Goal: Task Accomplishment & Management: Manage account settings

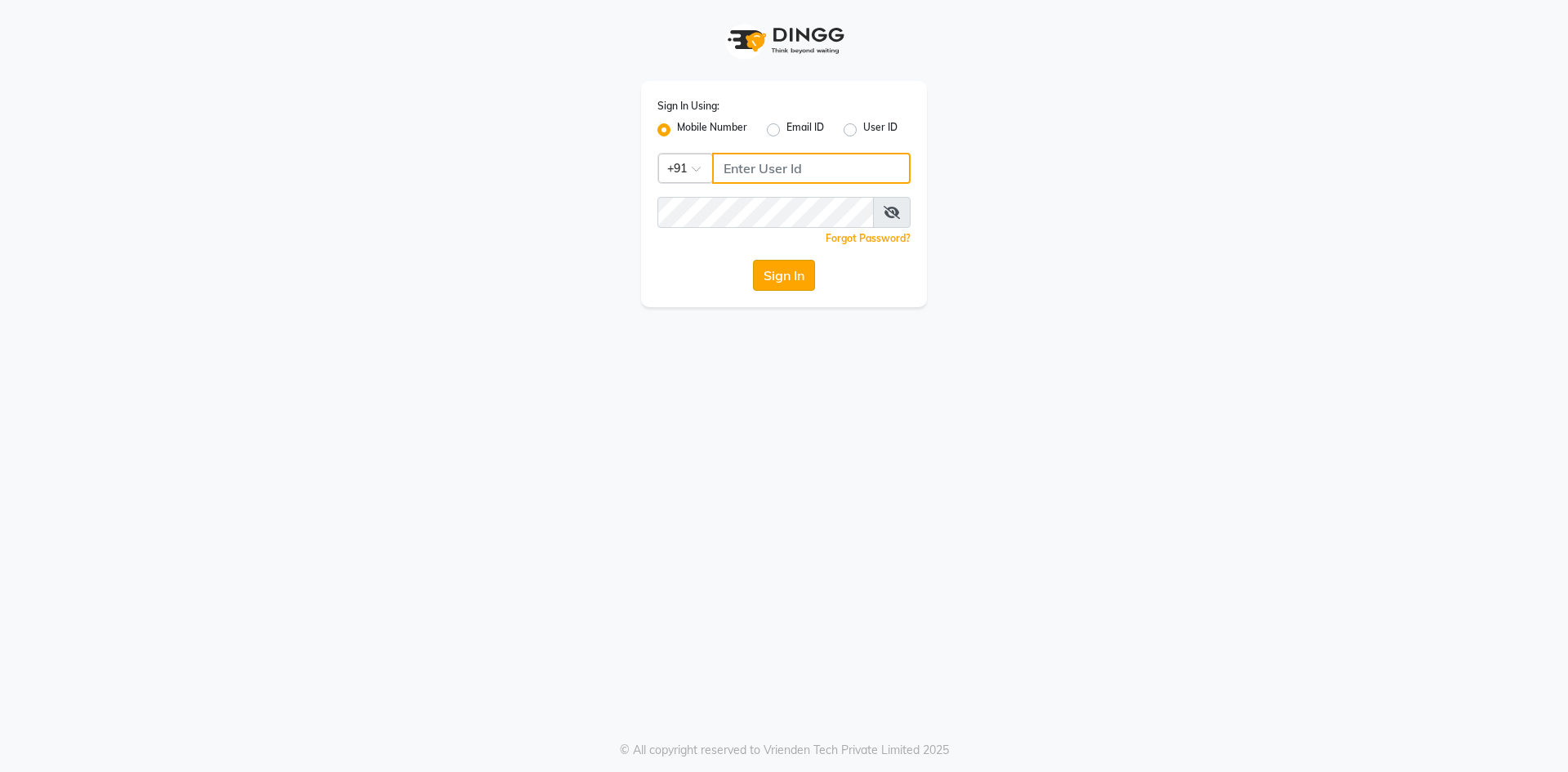
type input "9209809787"
click at [795, 281] on button "Sign In" at bounding box center [784, 275] width 62 height 31
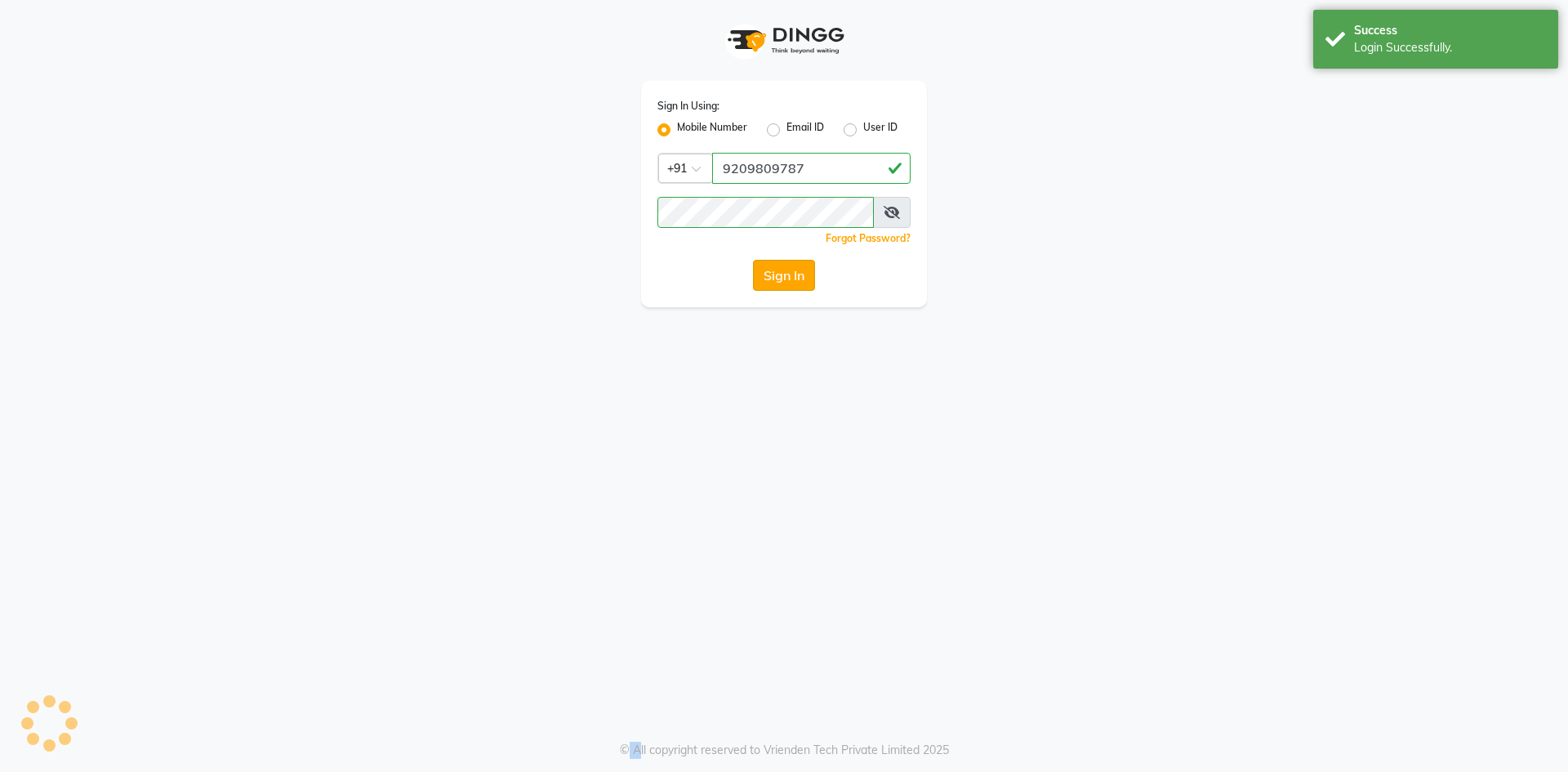
click at [795, 281] on div "Sign In" at bounding box center [784, 275] width 253 height 31
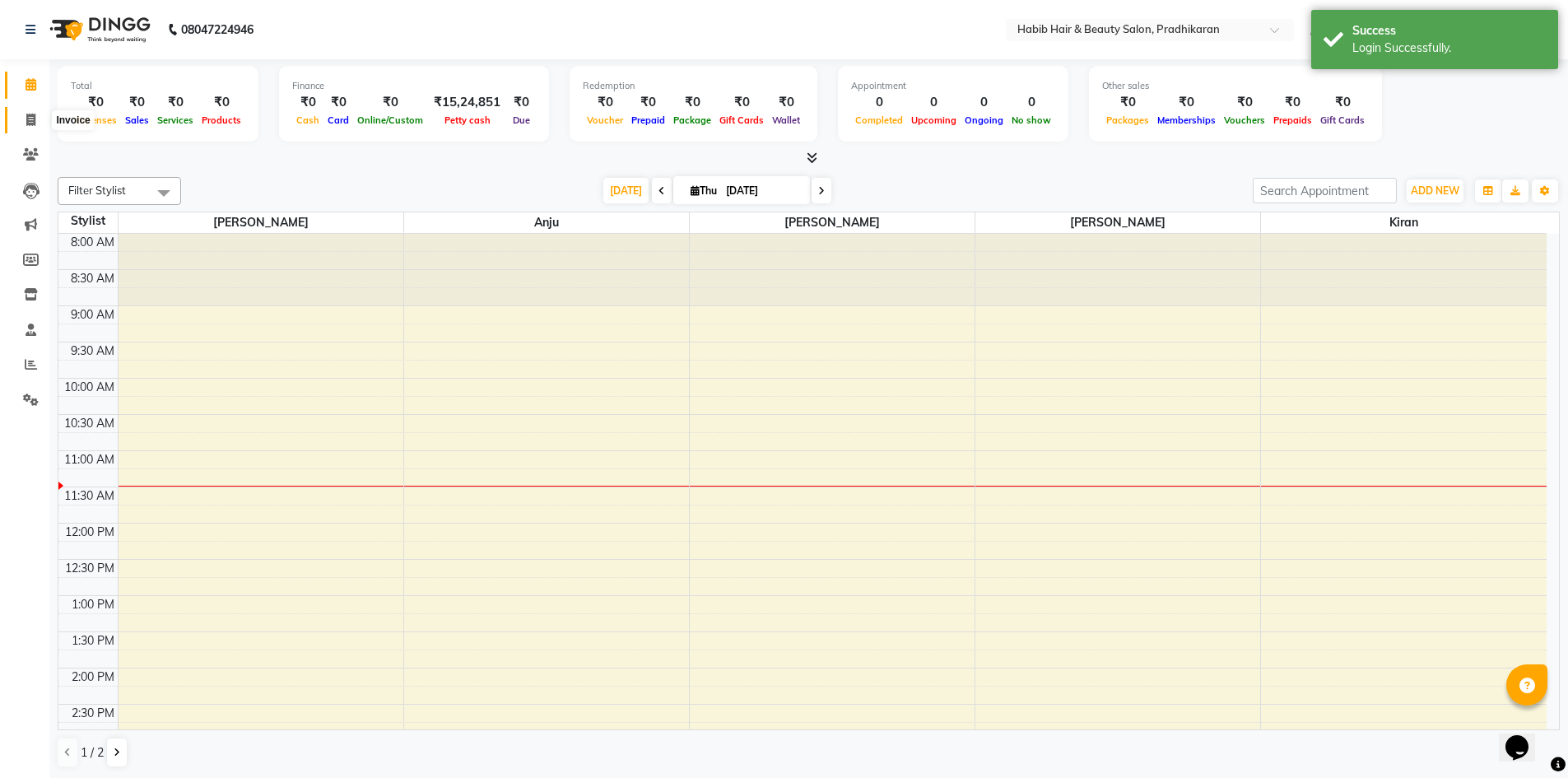
click at [28, 121] on icon at bounding box center [31, 120] width 9 height 12
select select "5583"
select select "service"
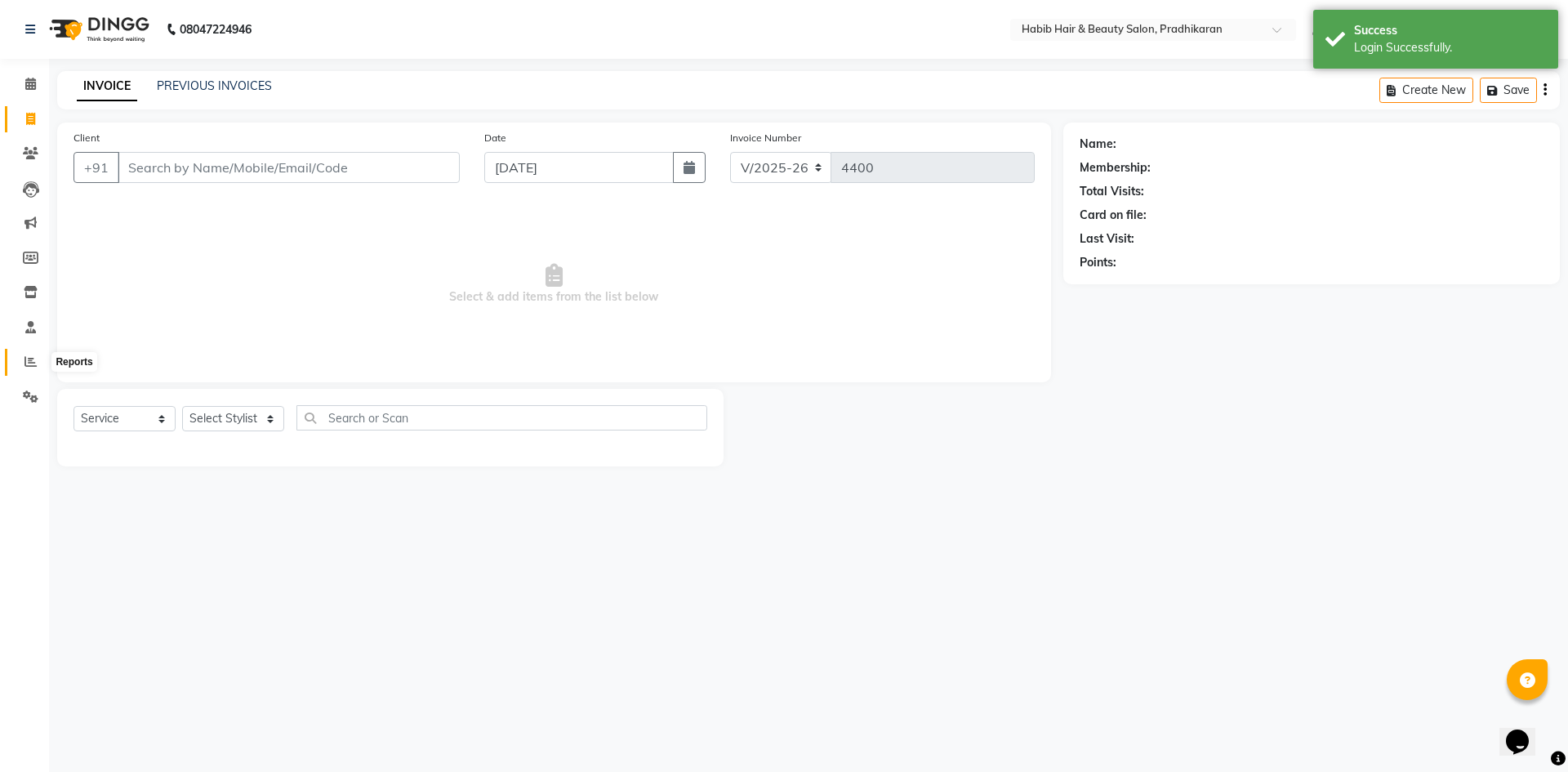
click at [35, 360] on icon at bounding box center [30, 361] width 12 height 12
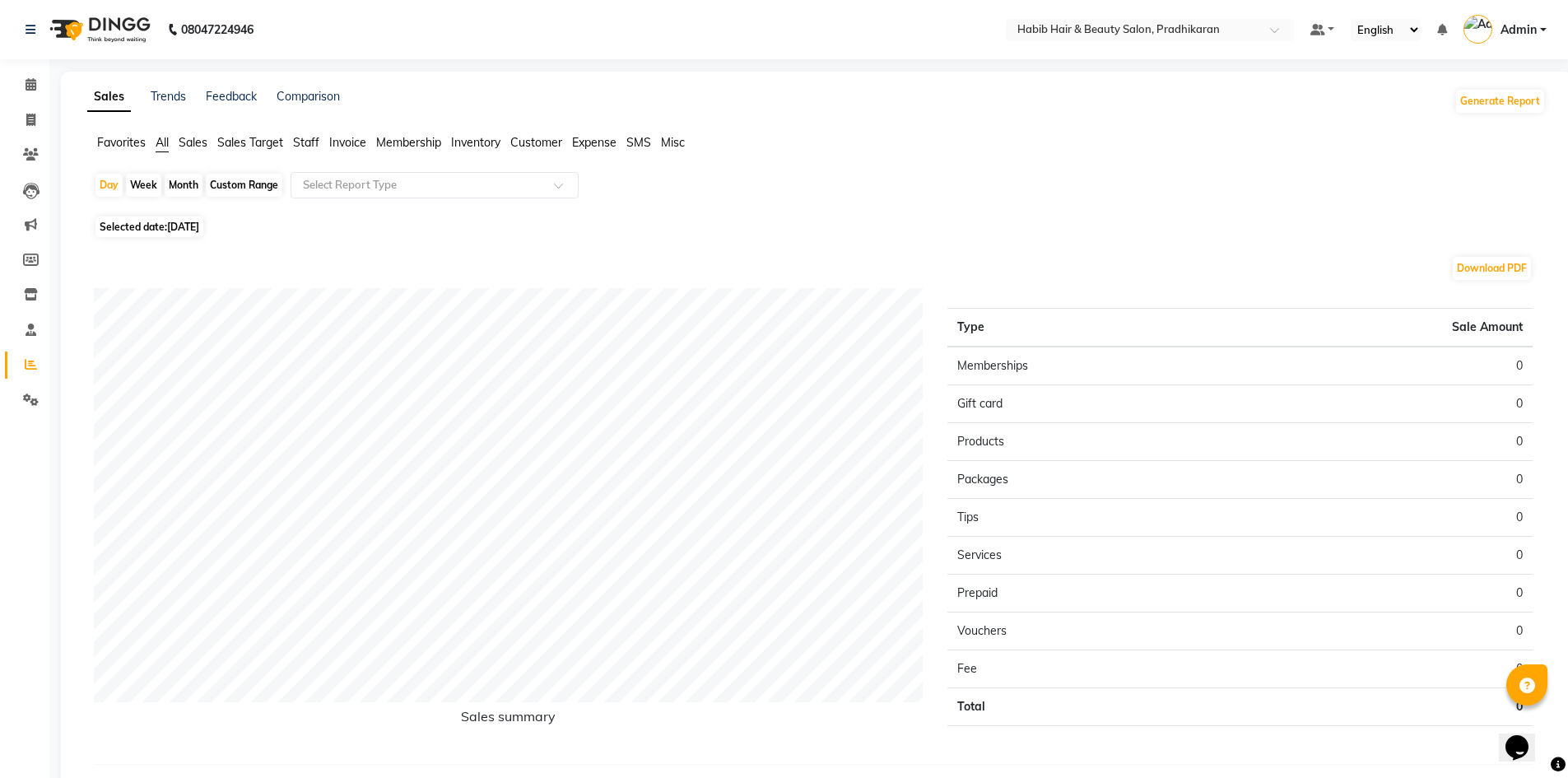
click at [181, 189] on div "Month" at bounding box center [184, 185] width 38 height 23
select select "9"
select select "2025"
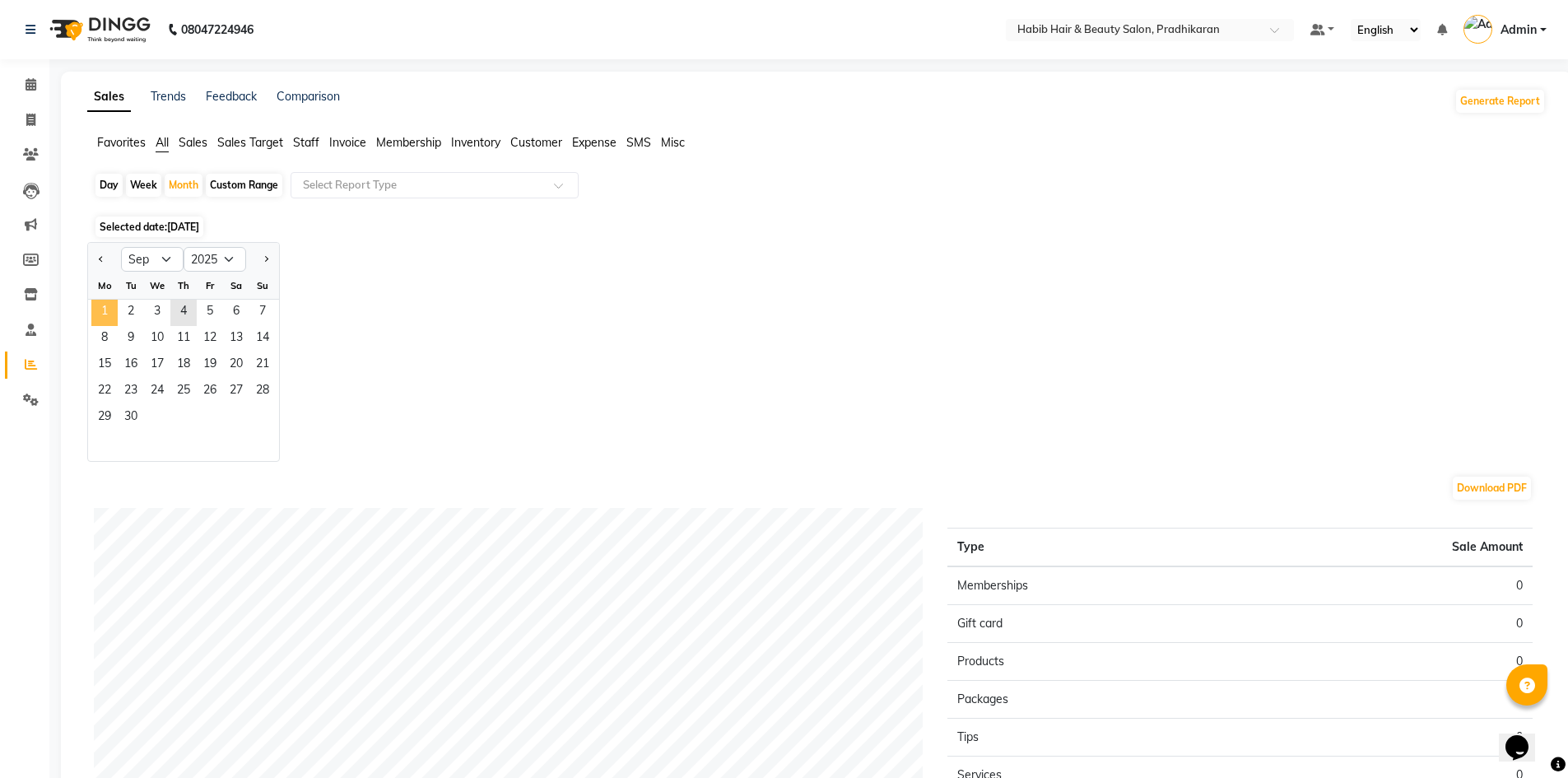
click at [114, 320] on span "1" at bounding box center [105, 312] width 26 height 26
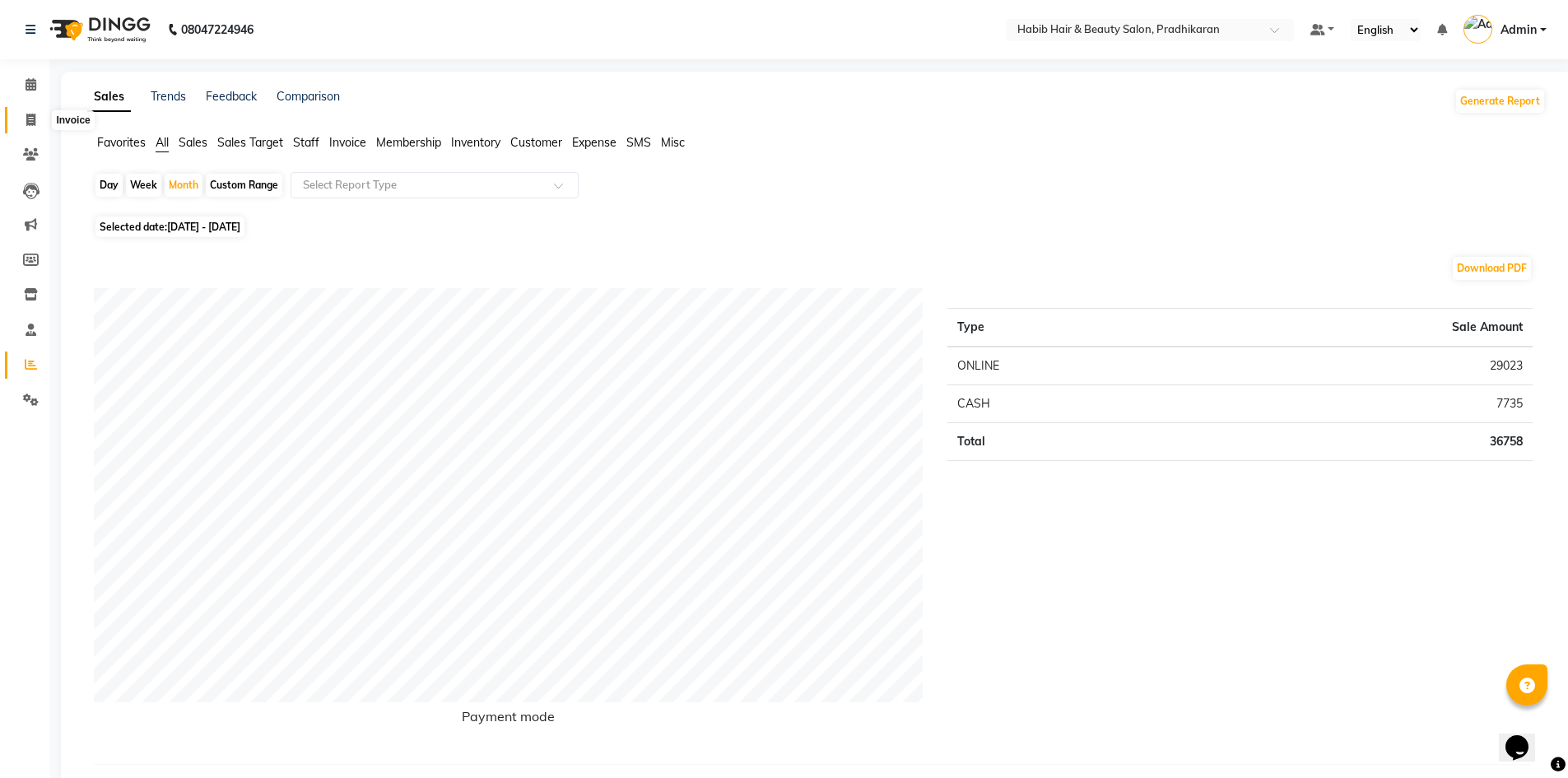
click at [33, 121] on icon at bounding box center [31, 120] width 9 height 12
select select "service"
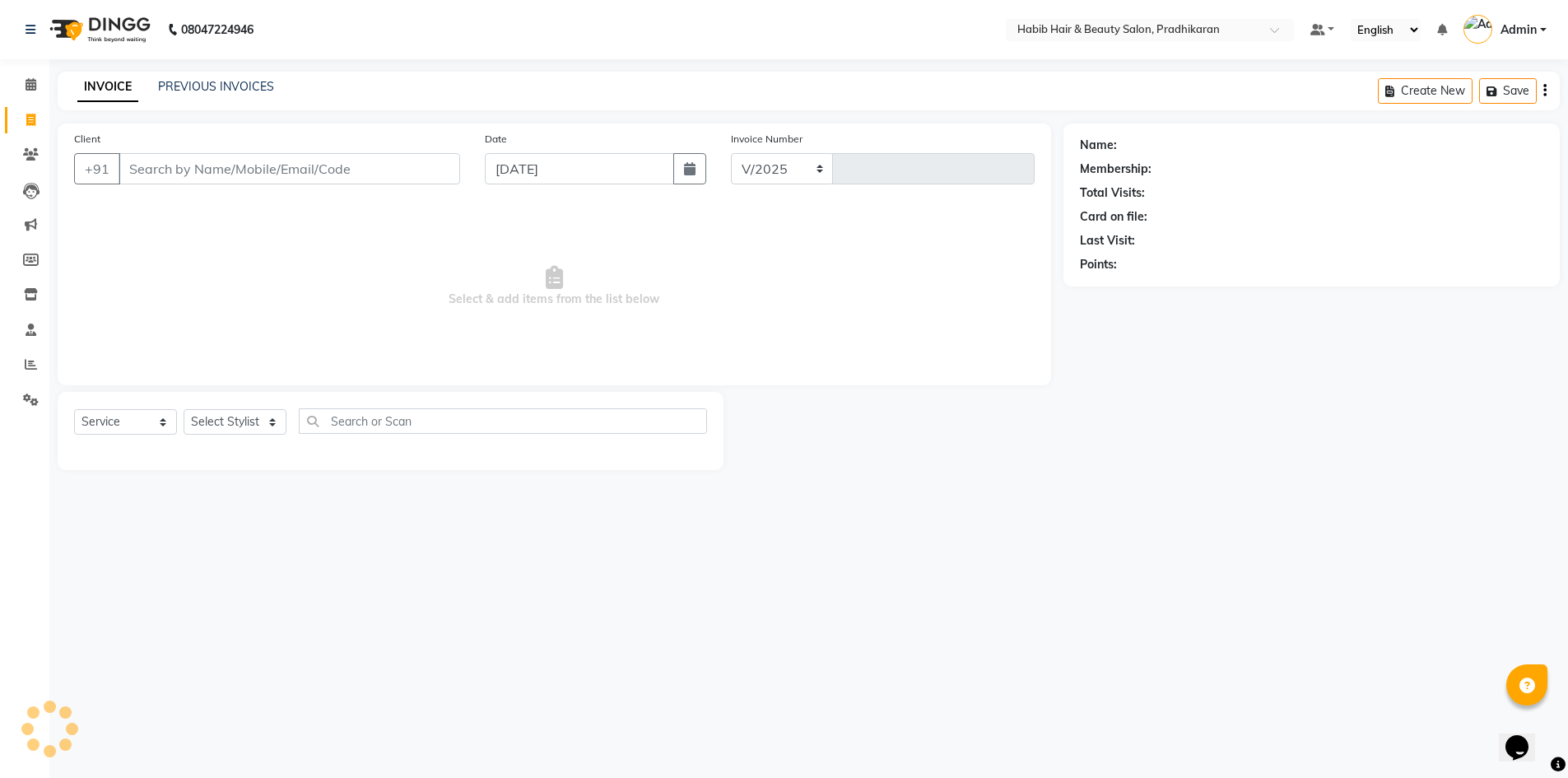
select select "5583"
type input "4400"
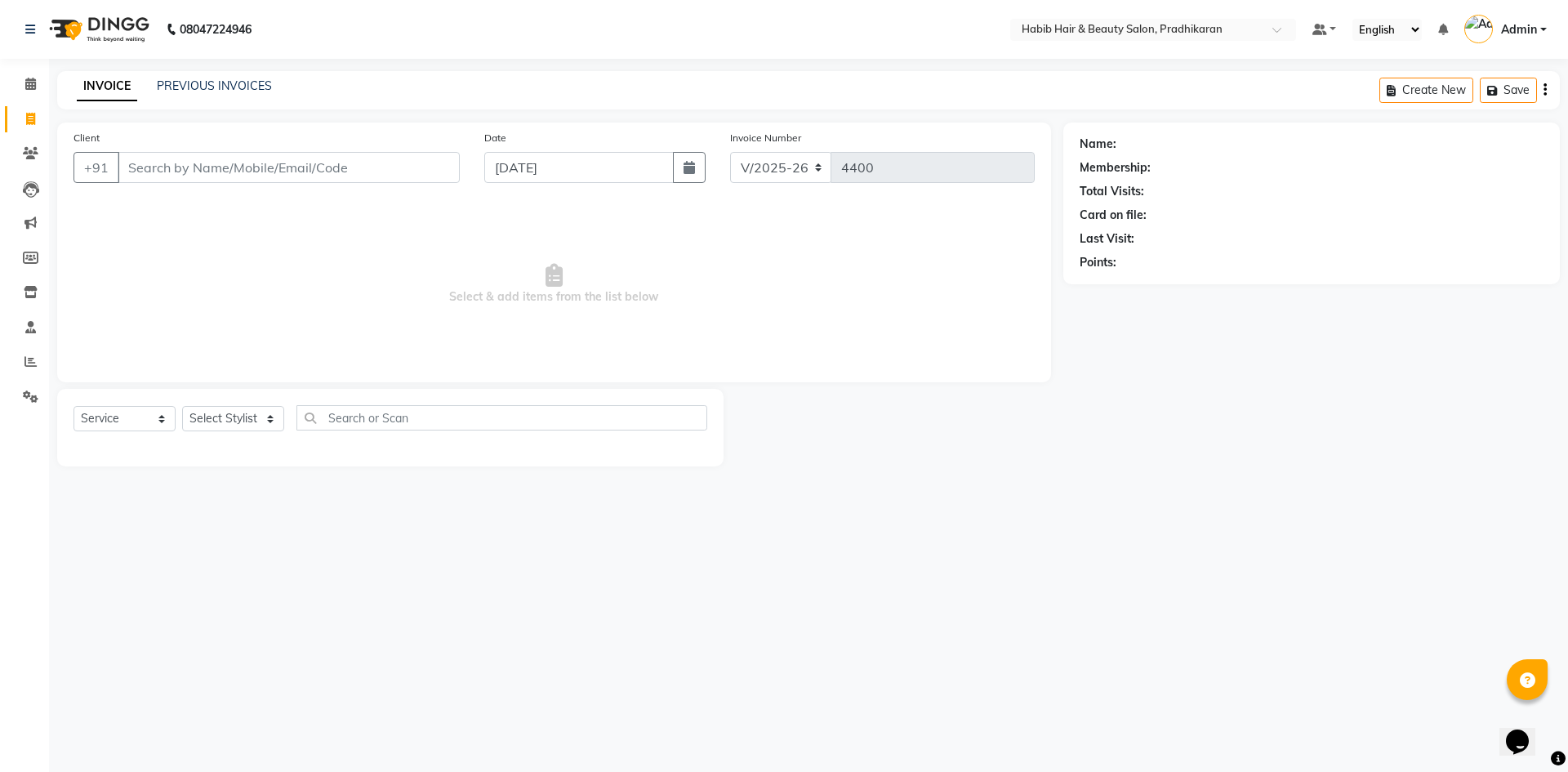
click at [179, 155] on input "Client" at bounding box center [289, 167] width 342 height 31
click at [244, 89] on link "PREVIOUS INVOICES" at bounding box center [213, 86] width 115 height 15
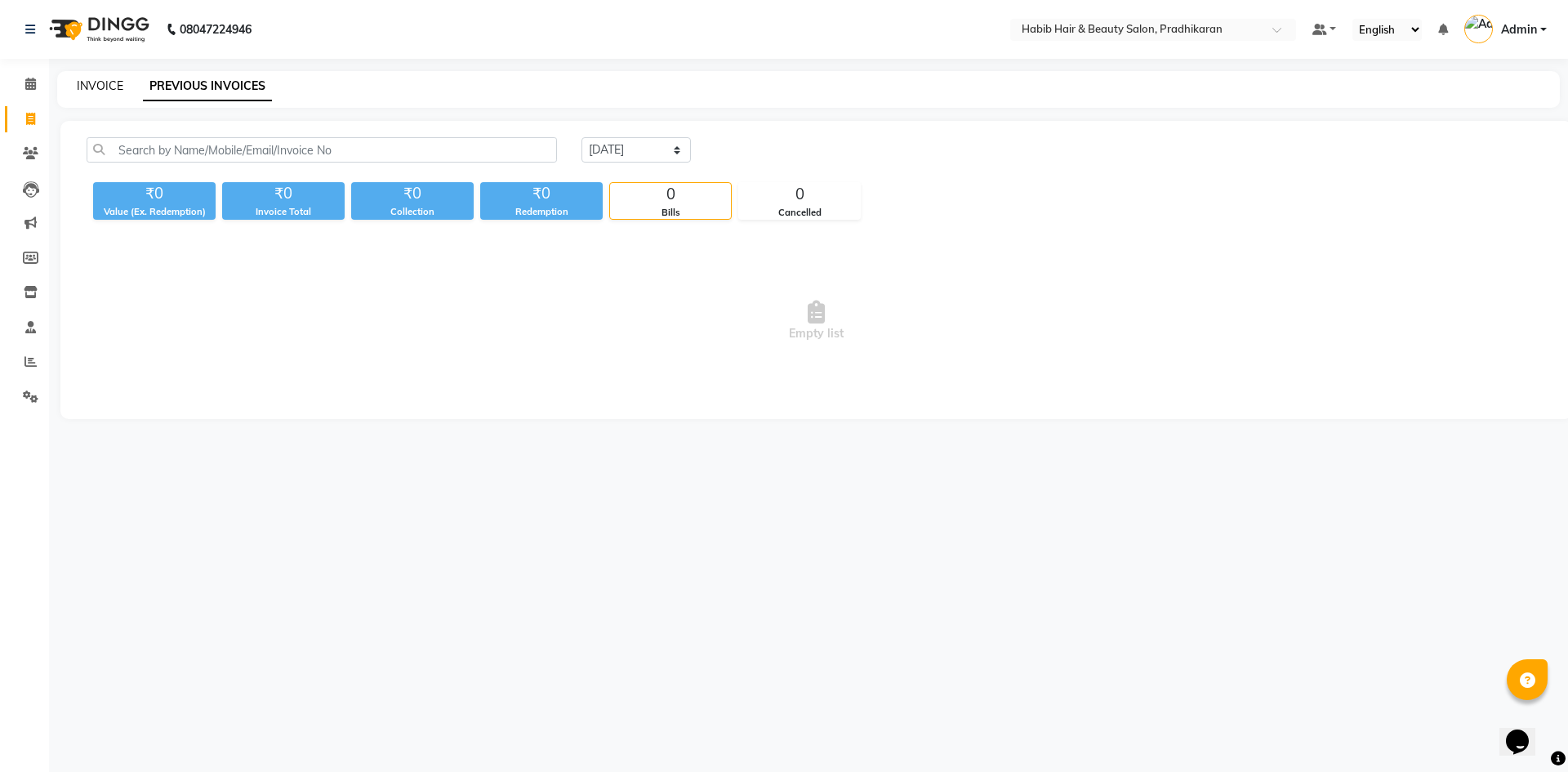
click at [80, 83] on link "INVOICE" at bounding box center [99, 86] width 47 height 15
select select "5583"
select select "service"
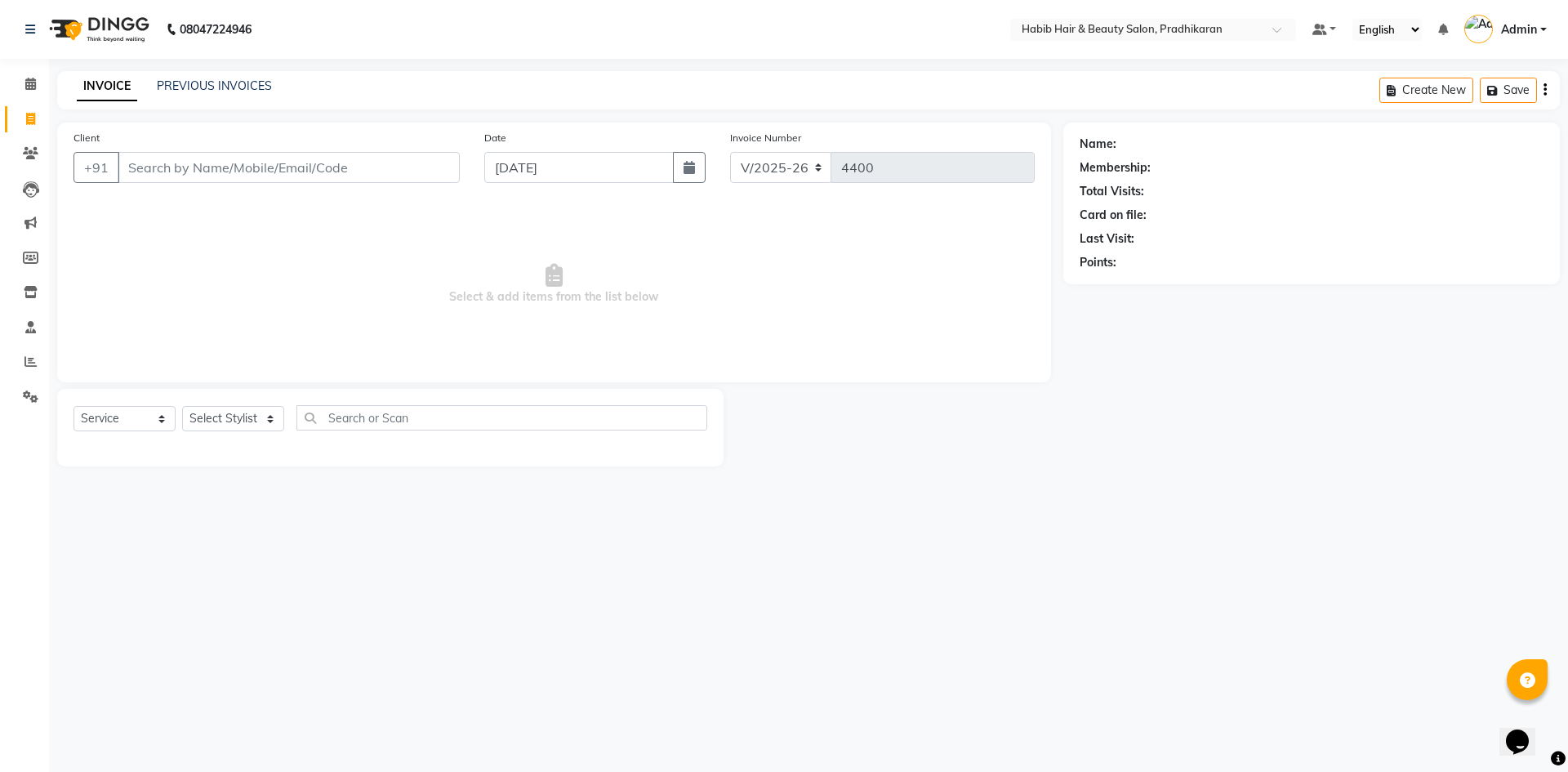
click at [206, 175] on input "Client" at bounding box center [289, 167] width 342 height 31
click at [333, 178] on input "Client" at bounding box center [289, 167] width 342 height 31
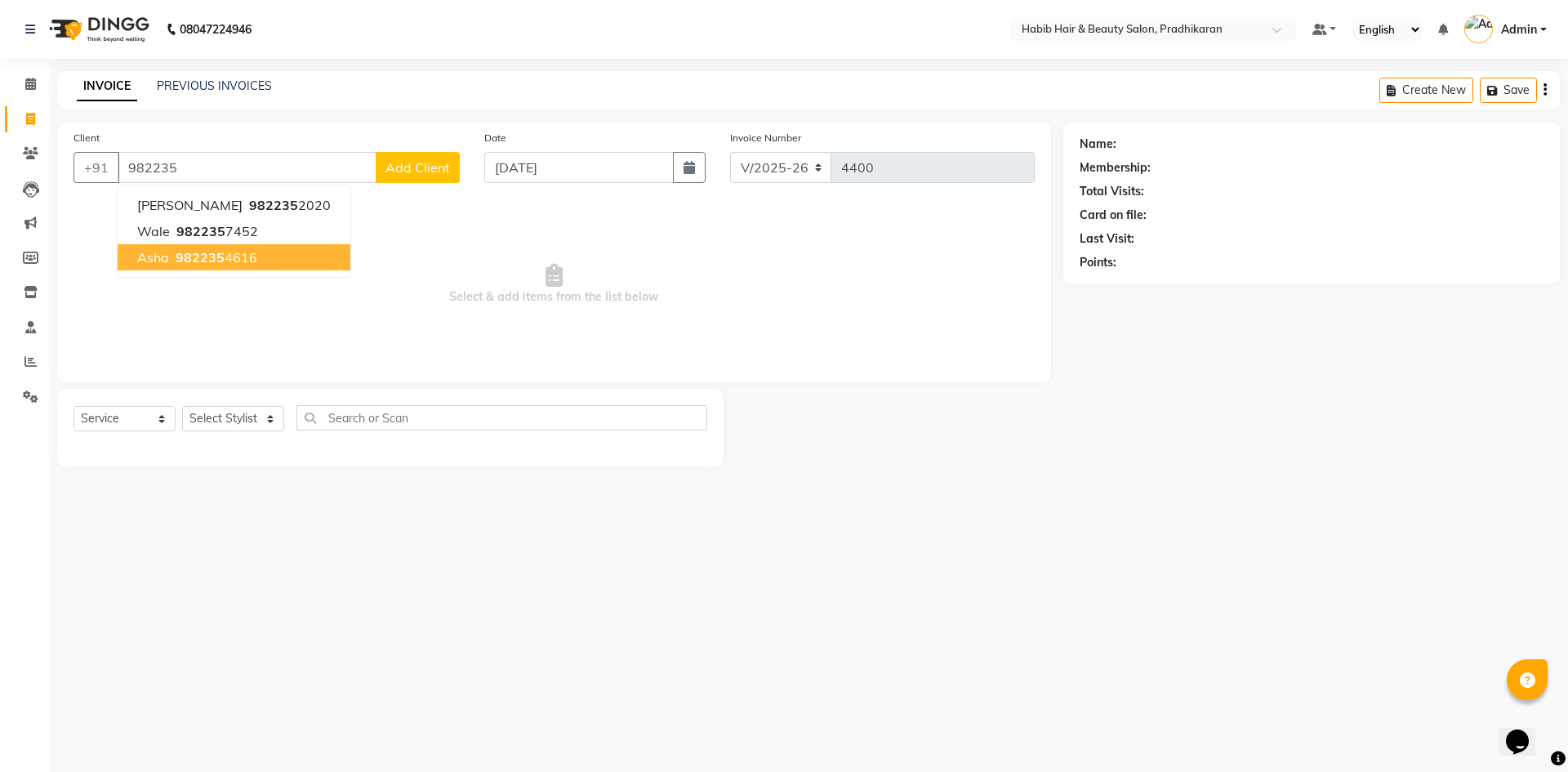
click at [260, 255] on button "asha 982235 4616" at bounding box center [234, 257] width 233 height 26
type input "9822354616"
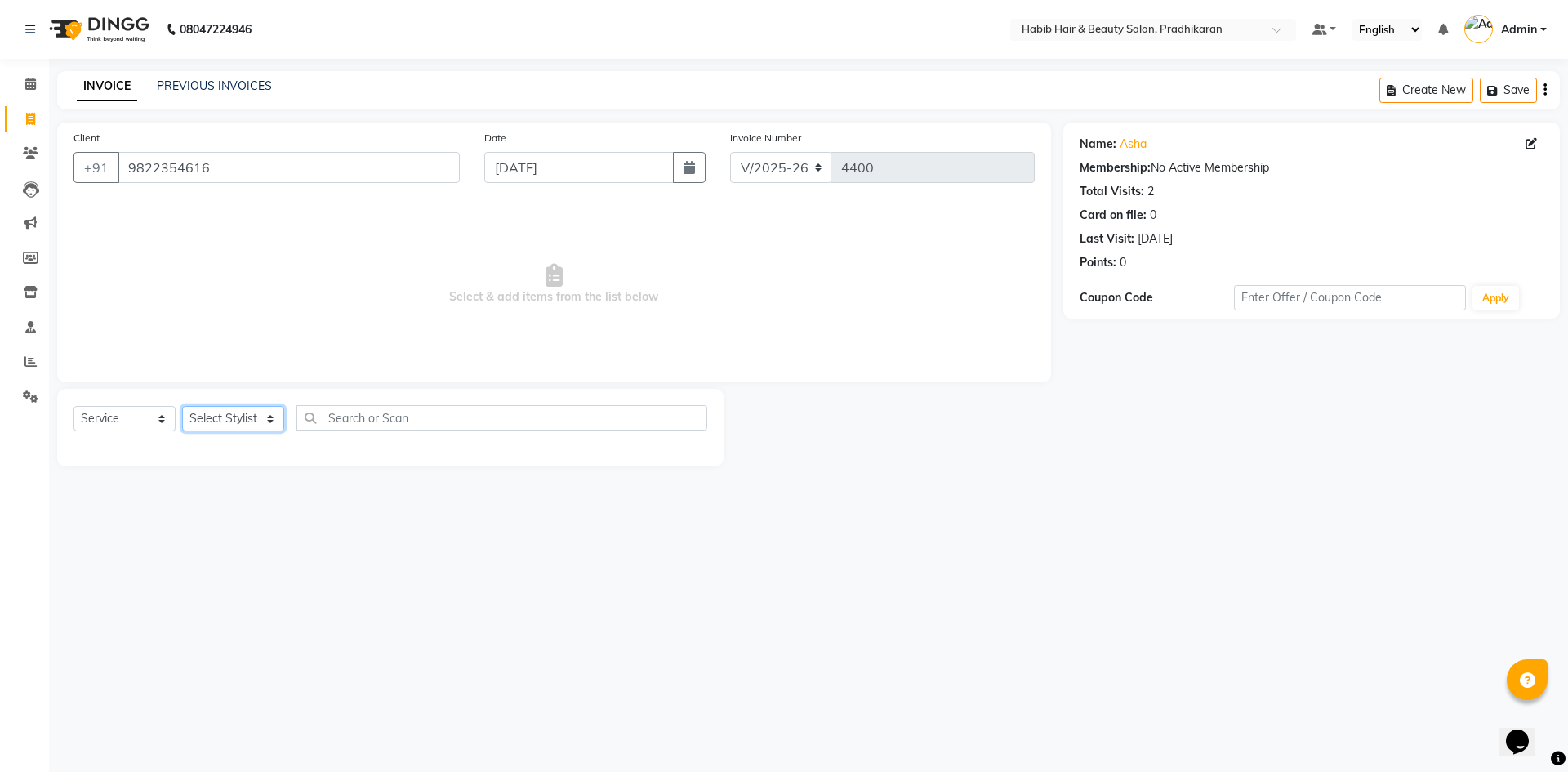
click at [270, 419] on select "Select Stylist Admin Anju bhanu gouri kiran Mayur pritam SHREE" at bounding box center [233, 419] width 102 height 26
select select "50171"
click at [182, 406] on select "Select Stylist Admin Anju bhanu gouri kiran Mayur pritam SHREE" at bounding box center [233, 419] width 102 height 26
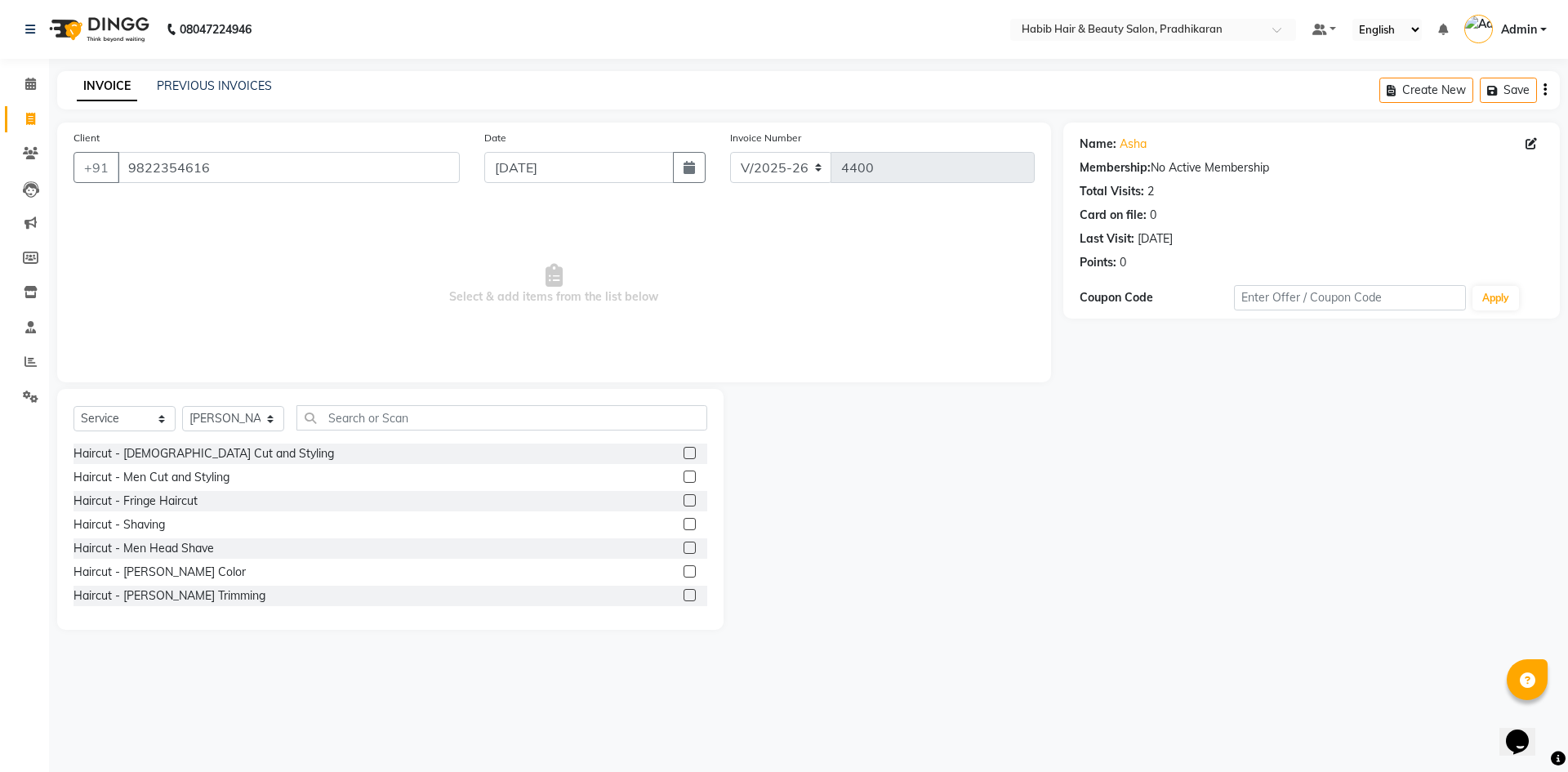
click at [683, 450] on label at bounding box center [689, 453] width 12 height 12
click at [683, 450] on input "checkbox" at bounding box center [689, 454] width 11 height 11
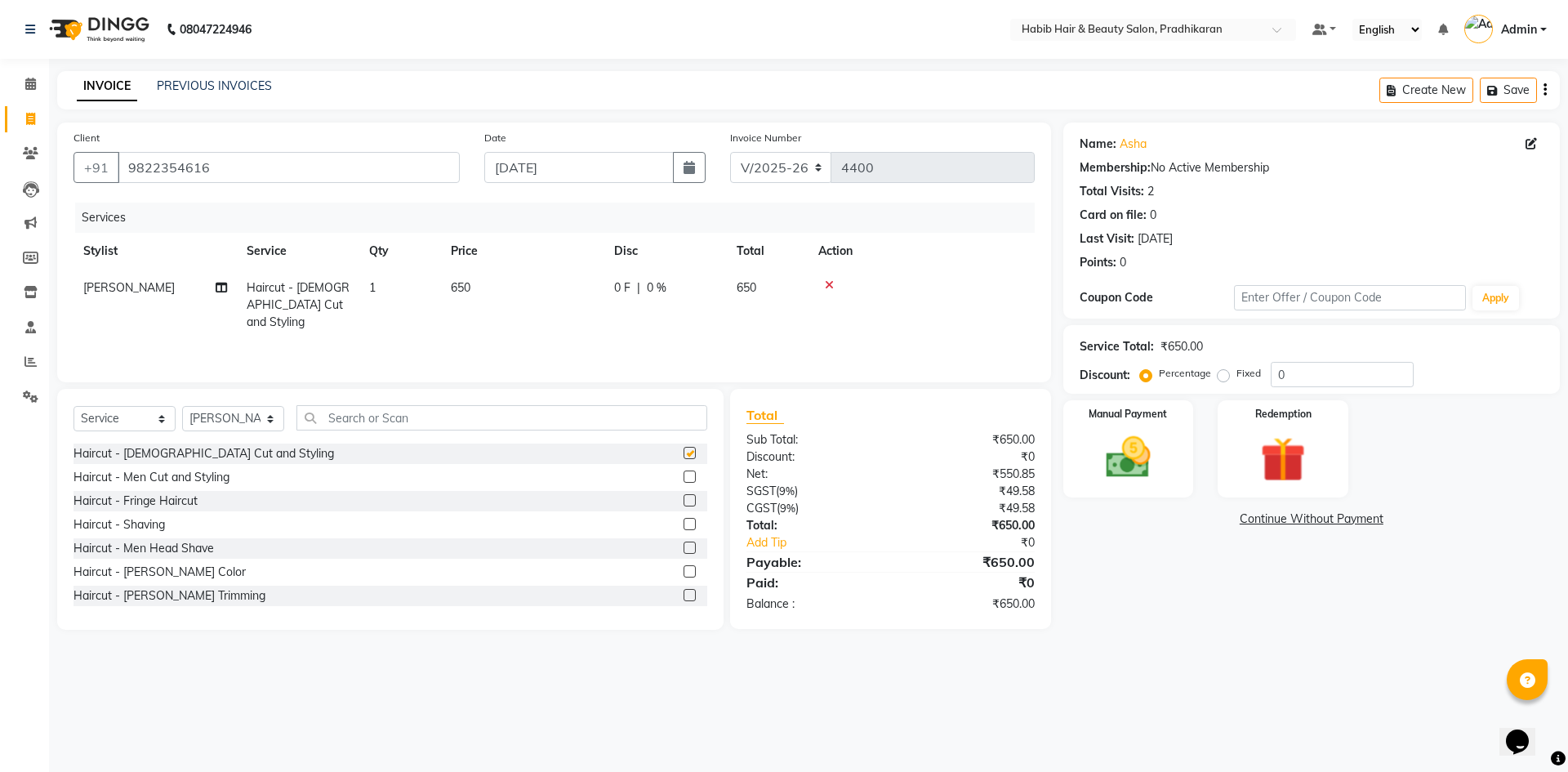
checkbox input "false"
click at [507, 305] on td "650" at bounding box center [522, 305] width 164 height 71
select select "50171"
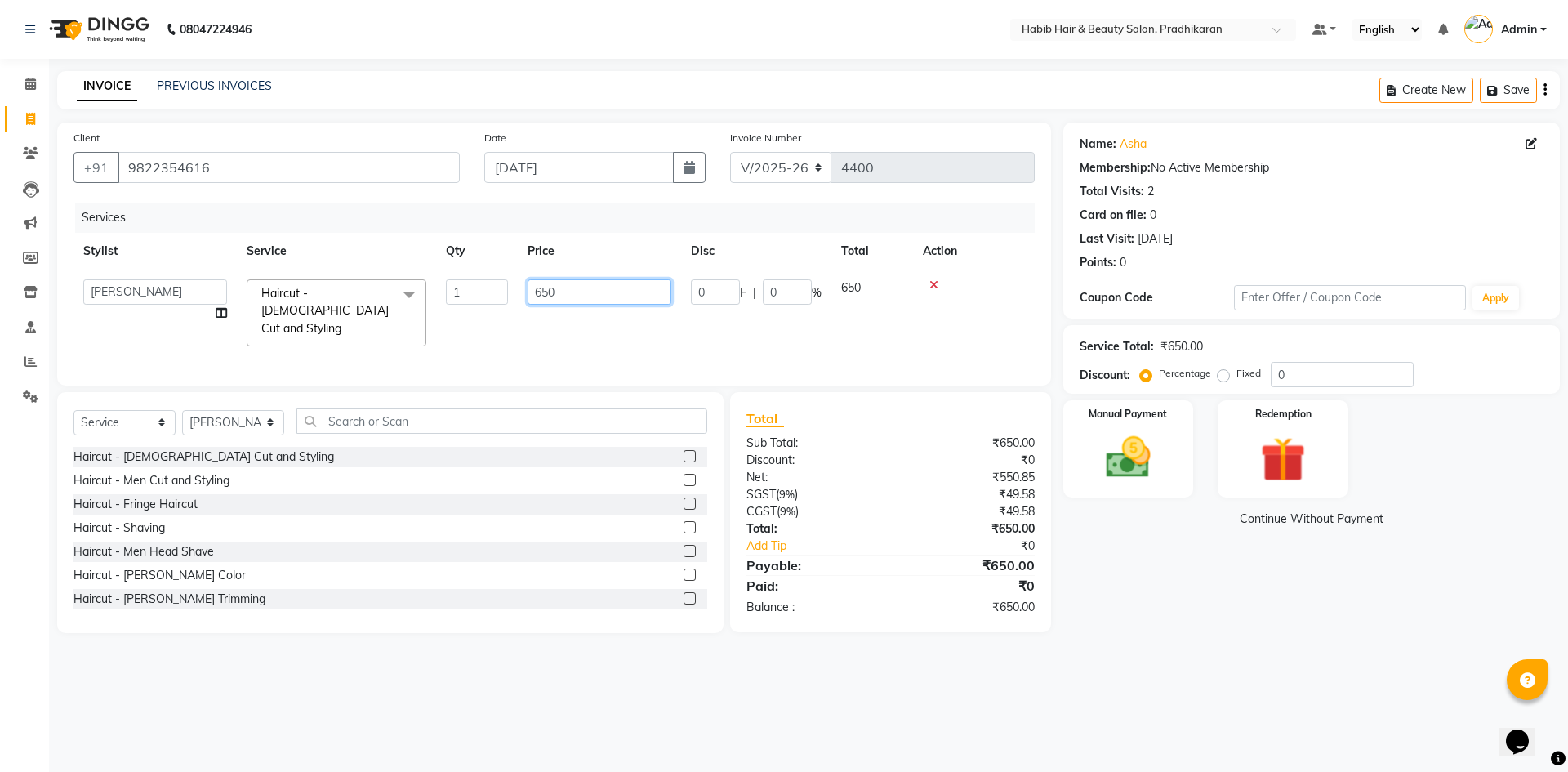
drag, startPoint x: 575, startPoint y: 295, endPoint x: 620, endPoint y: 294, distance: 45.0
click at [592, 295] on input "650" at bounding box center [600, 293] width 143 height 26
type input "6"
type input "400"
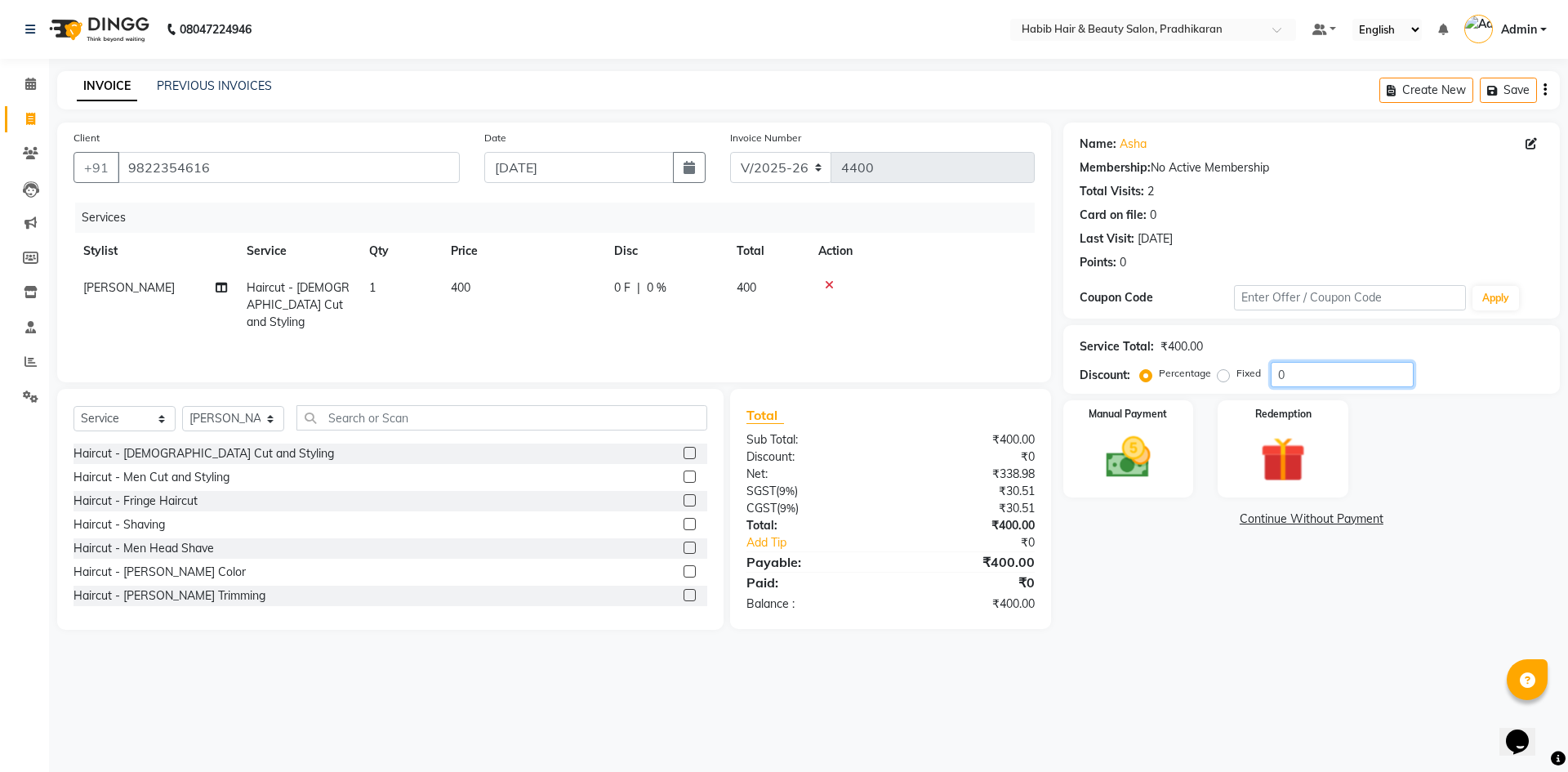
click at [1356, 382] on input "0" at bounding box center [1342, 374] width 143 height 26
type input "50"
click at [1189, 439] on div "Manual Payment" at bounding box center [1127, 448] width 135 height 100
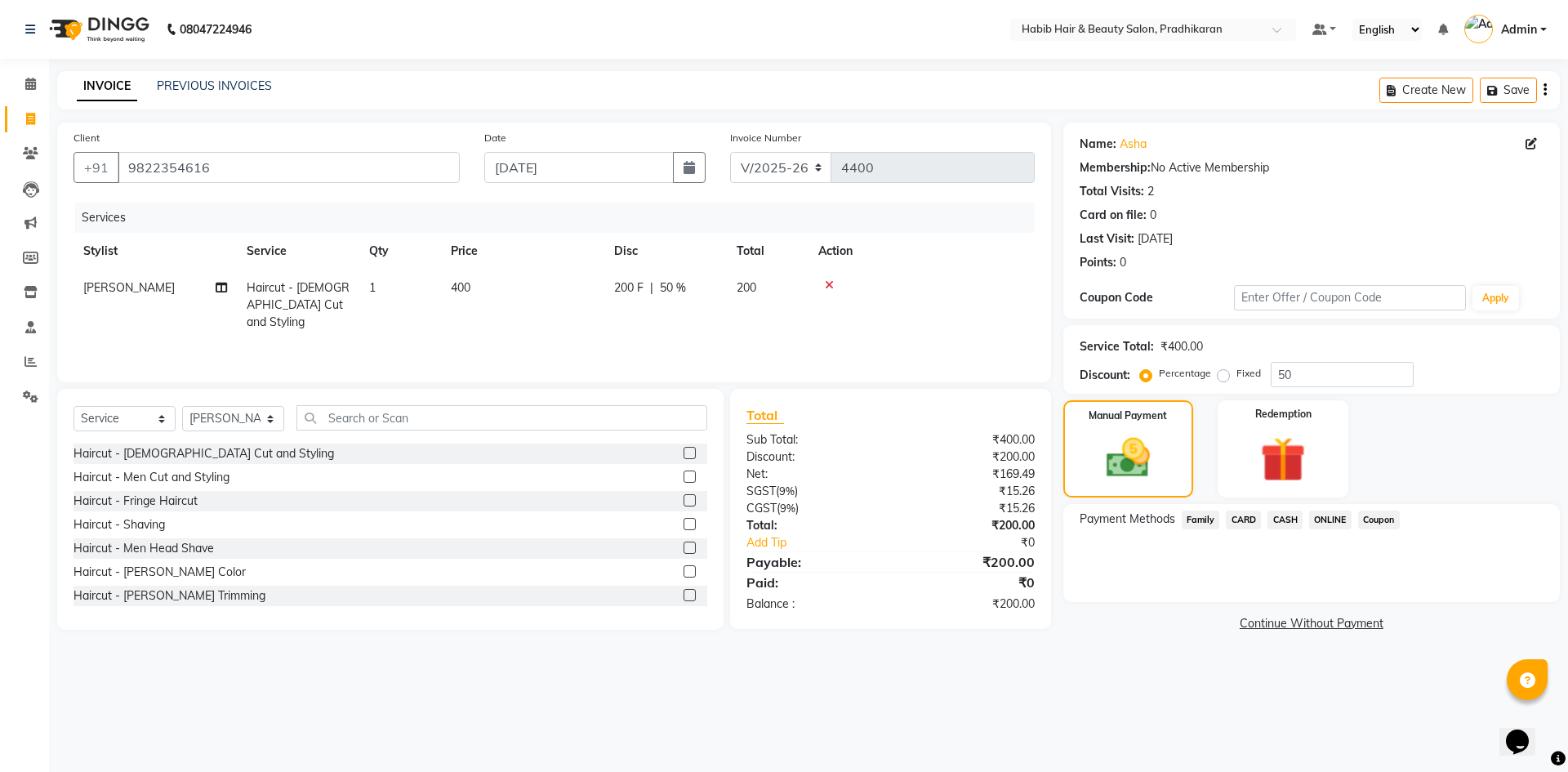
drag, startPoint x: 1336, startPoint y: 501, endPoint x: 1335, endPoint y: 521, distance: 20.0
click at [1336, 509] on div "Name: Asha Membership: No Active Membership Total Visits: 2 Card on file: 0 Las…" at bounding box center [1317, 379] width 509 height 513
drag, startPoint x: 1334, startPoint y: 513, endPoint x: 1334, endPoint y: 534, distance: 21.0
click at [1334, 515] on span "ONLINE" at bounding box center [1330, 520] width 42 height 18
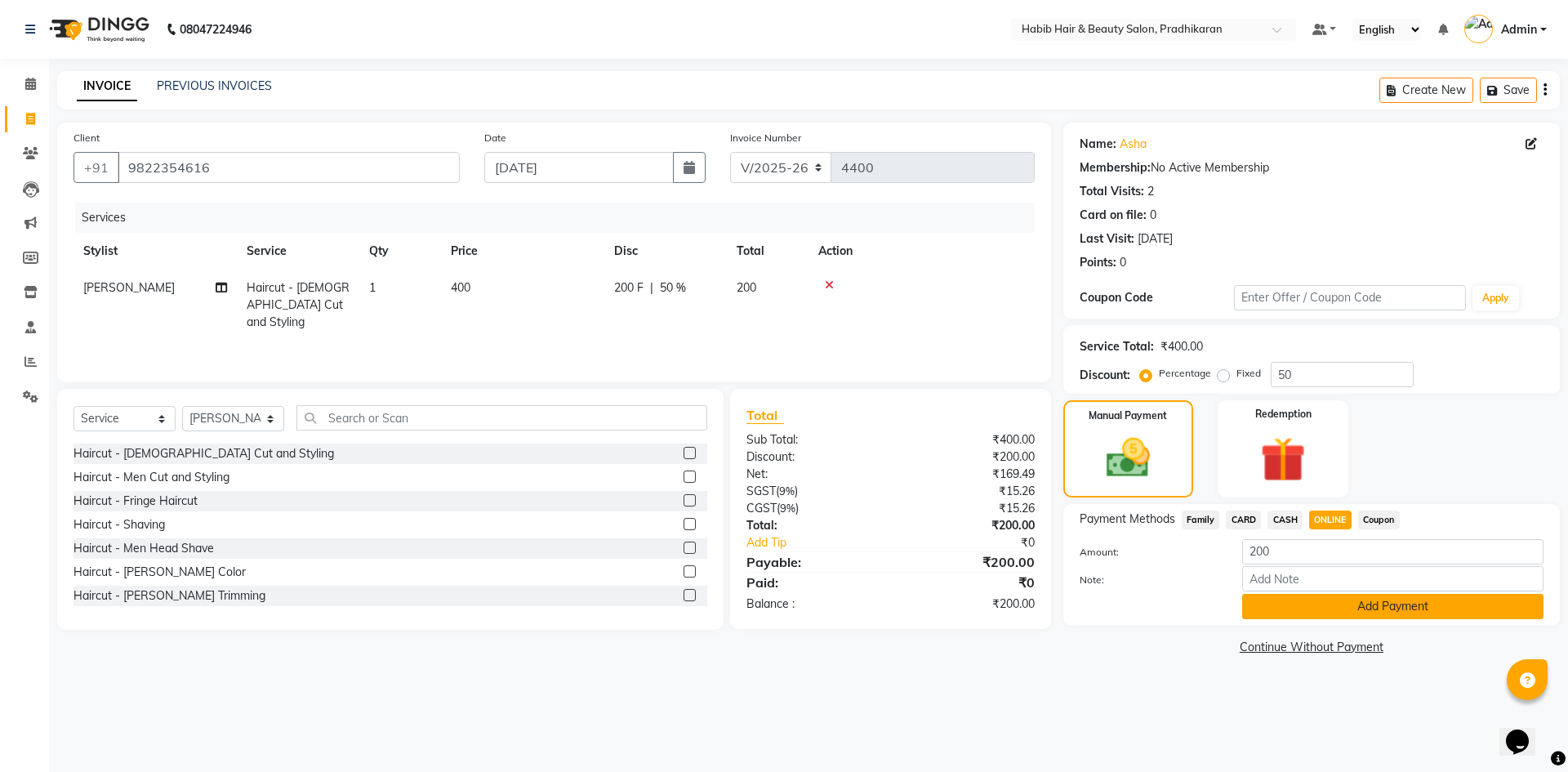
click at [1354, 604] on button "Add Payment" at bounding box center [1392, 606] width 302 height 26
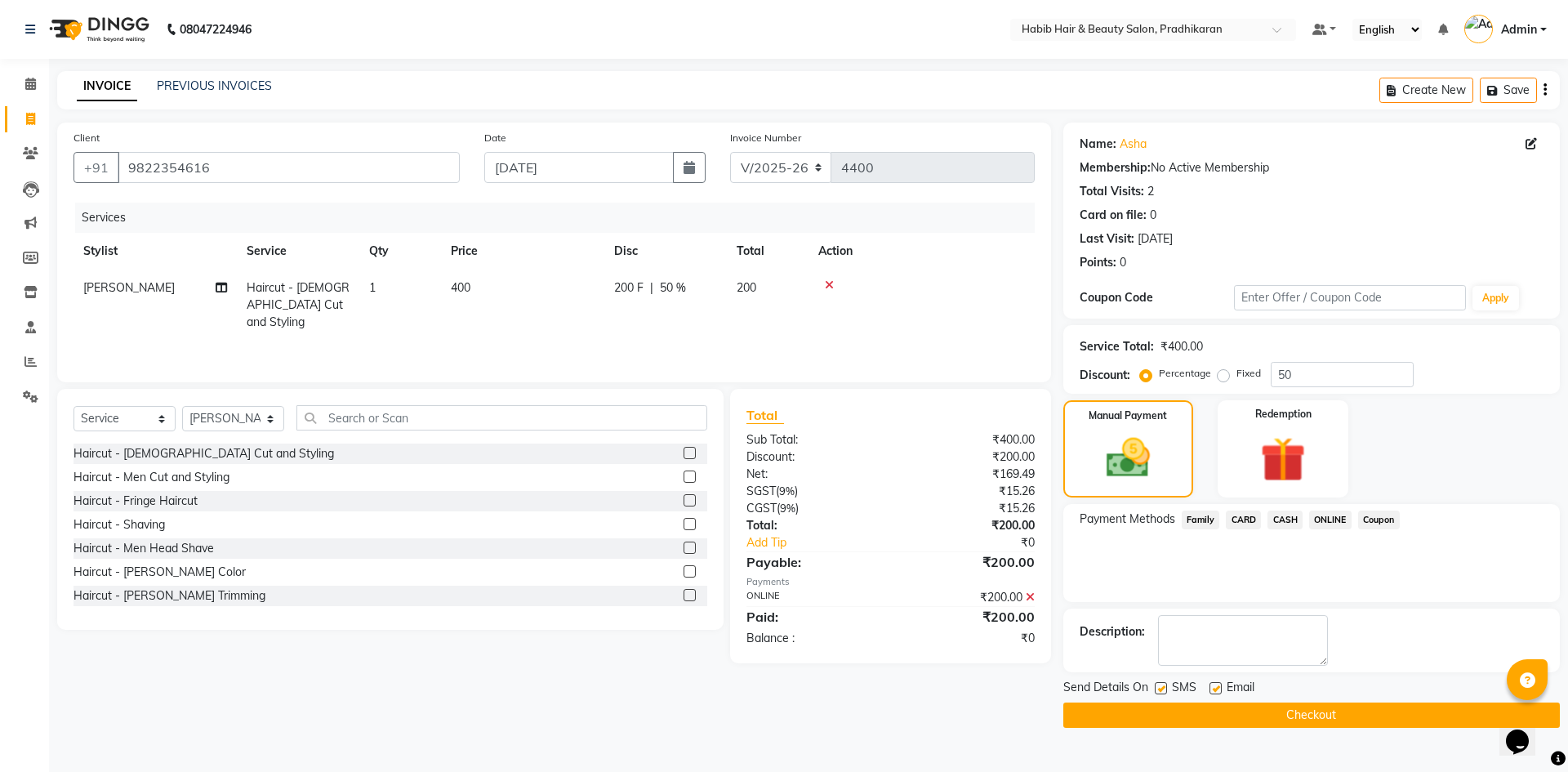
click at [1358, 719] on button "Checkout" at bounding box center [1311, 716] width 497 height 26
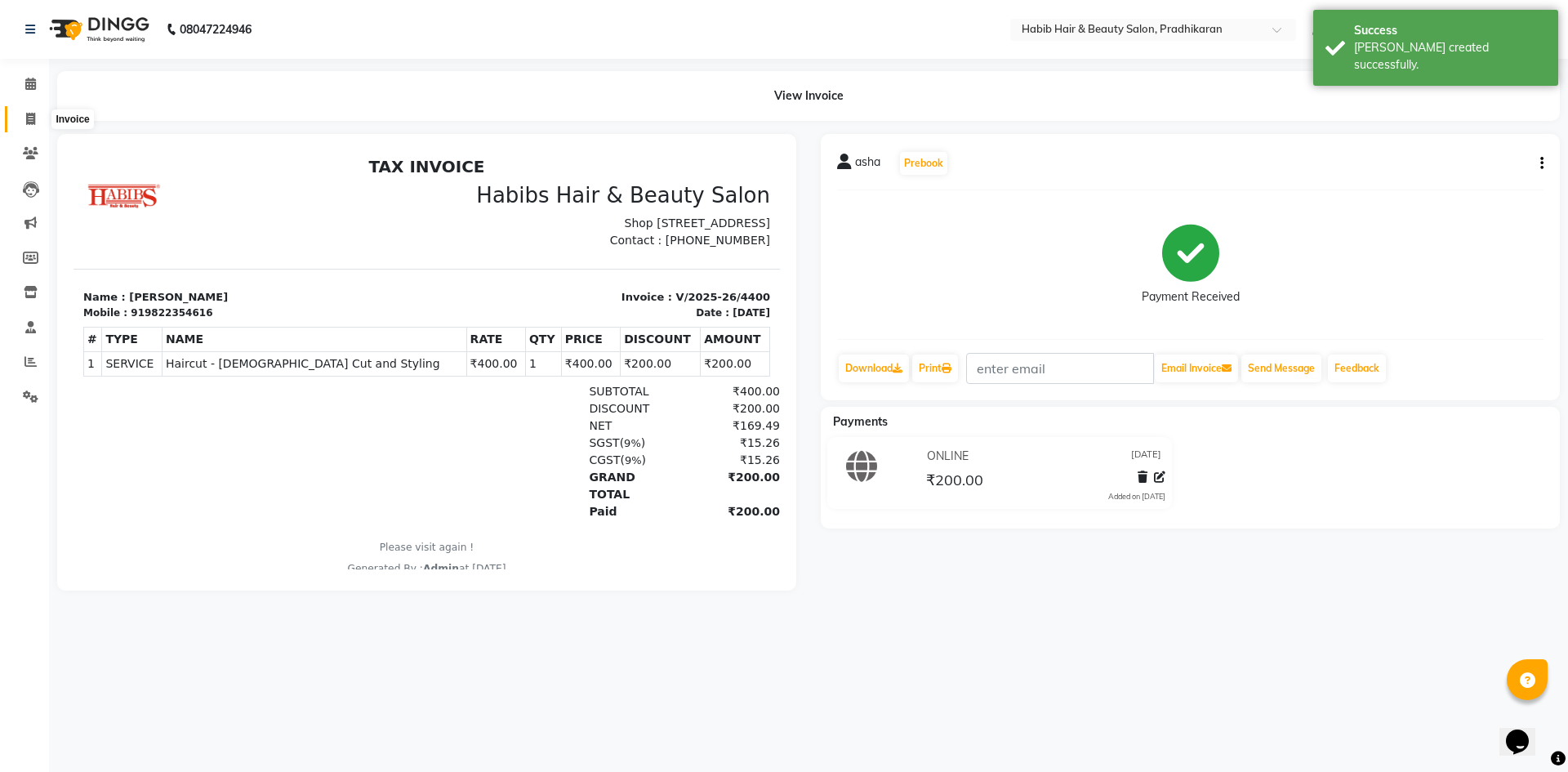
click at [29, 119] on icon at bounding box center [30, 119] width 9 height 12
select select "service"
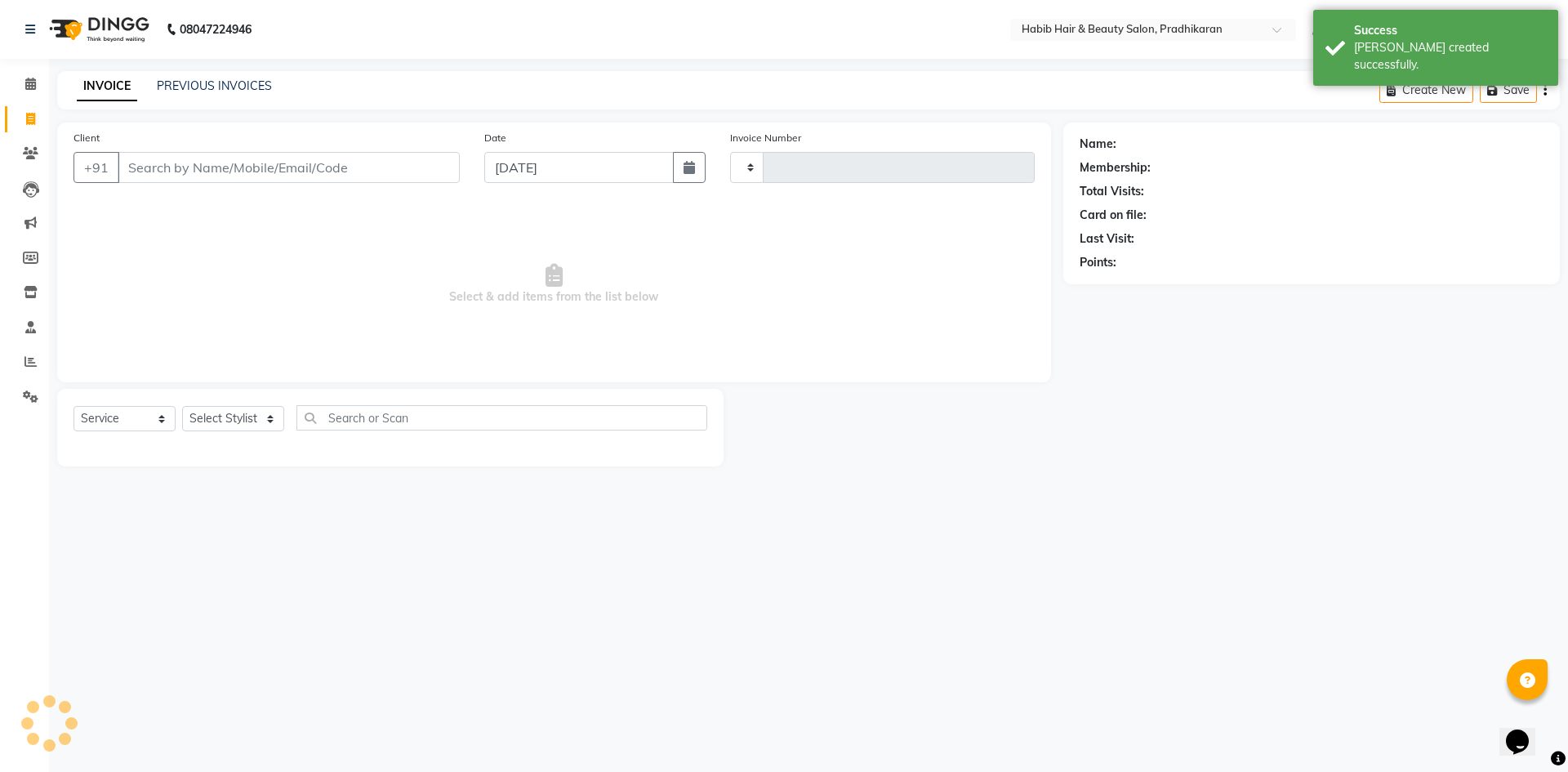
type input "4401"
select select "5583"
drag, startPoint x: 267, startPoint y: 154, endPoint x: 274, endPoint y: 175, distance: 22.1
click at [274, 175] on input "Client" at bounding box center [289, 167] width 342 height 31
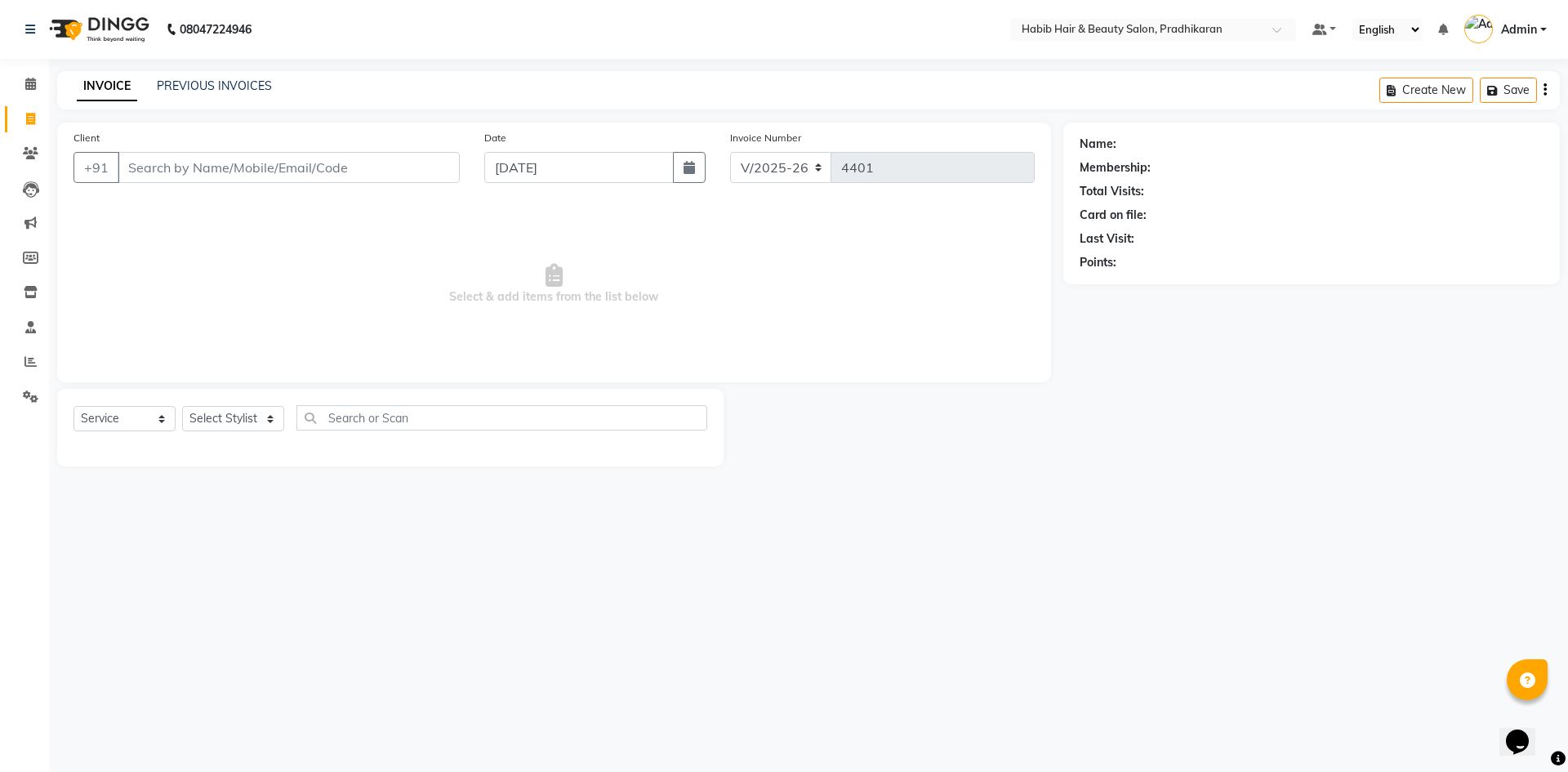
click at [307, 174] on input "Client" at bounding box center [289, 167] width 342 height 31
click at [320, 180] on input "Client" at bounding box center [289, 167] width 342 height 31
click at [253, 176] on input "Client" at bounding box center [289, 167] width 342 height 31
